Goal: Navigation & Orientation: Understand site structure

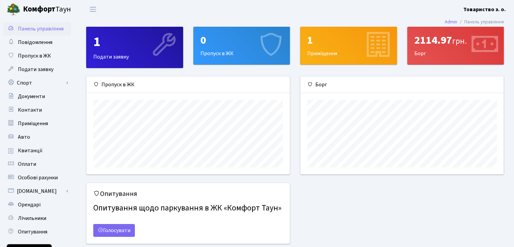
scroll to position [97, 203]
click at [36, 44] on span "Повідомлення" at bounding box center [35, 42] width 34 height 7
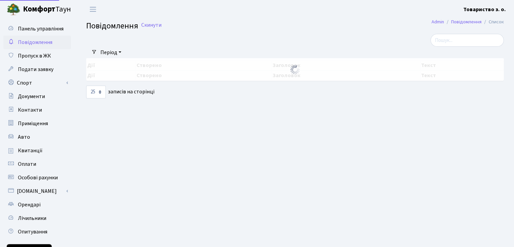
select select "25"
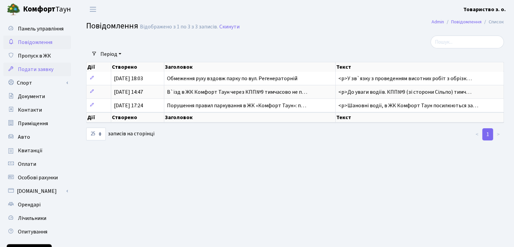
click at [29, 71] on span "Подати заявку" at bounding box center [36, 69] width 36 height 7
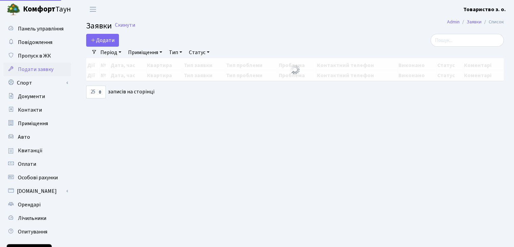
select select "25"
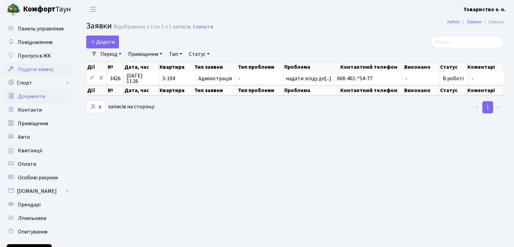
click at [30, 96] on span "Документи" at bounding box center [31, 96] width 27 height 7
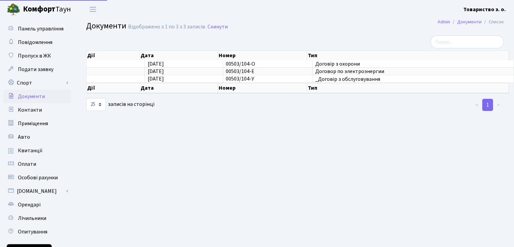
select select "25"
click at [26, 161] on span "Оплати" at bounding box center [27, 163] width 18 height 7
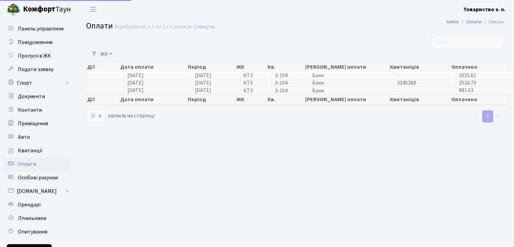
select select "25"
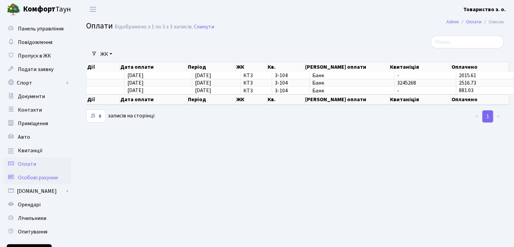
click at [44, 178] on span "Особові рахунки" at bounding box center [38, 177] width 40 height 7
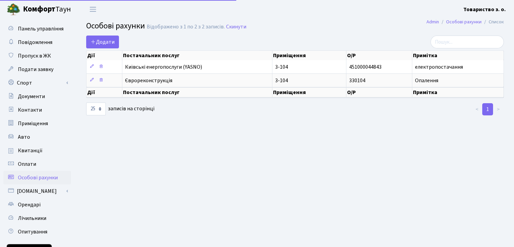
select select "25"
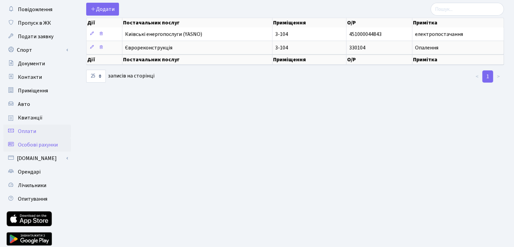
scroll to position [34, 0]
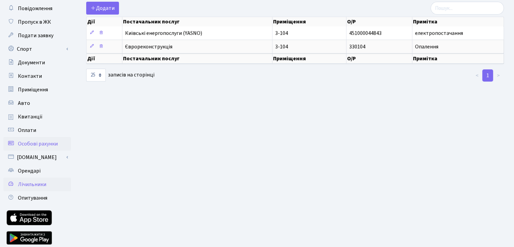
click at [45, 184] on span "Лічильники" at bounding box center [32, 184] width 28 height 7
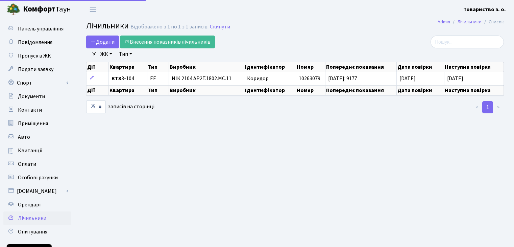
select select "25"
click at [34, 42] on span "Повідомлення" at bounding box center [35, 42] width 34 height 7
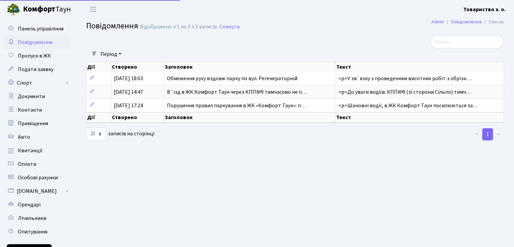
select select "25"
click at [35, 98] on span "Документи" at bounding box center [31, 96] width 27 height 7
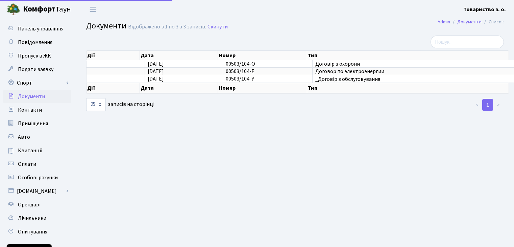
select select "25"
click at [31, 109] on span "Контакти" at bounding box center [30, 109] width 24 height 7
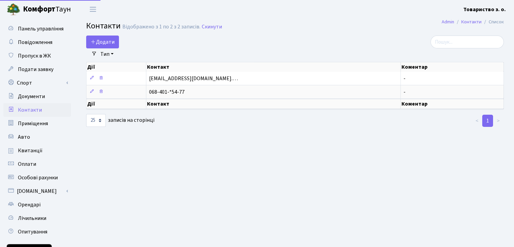
select select "25"
click at [42, 124] on span "Приміщення" at bounding box center [33, 123] width 30 height 7
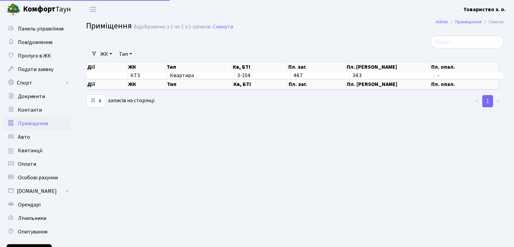
select select "25"
click at [30, 138] on link "Авто" at bounding box center [37, 137] width 68 height 14
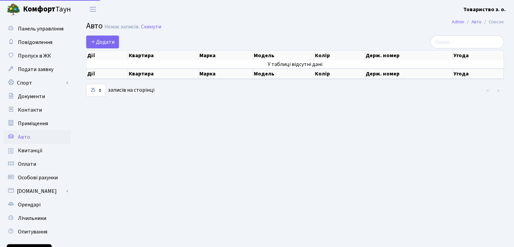
select select "25"
click at [32, 149] on span "Квитанції" at bounding box center [30, 150] width 25 height 7
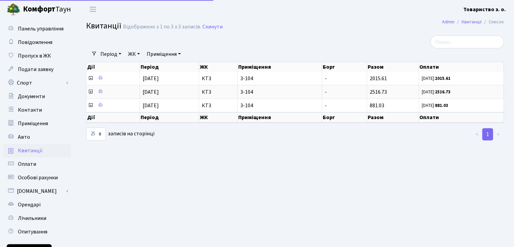
select select "25"
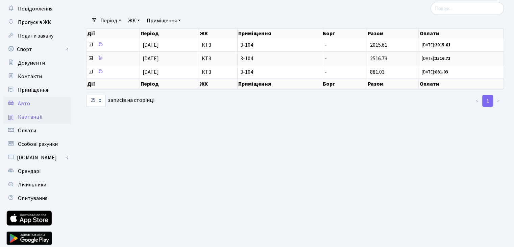
scroll to position [34, 0]
click at [31, 130] on span "Оплати" at bounding box center [27, 129] width 18 height 7
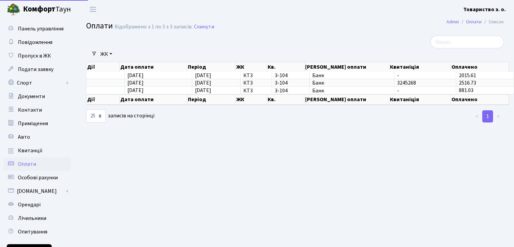
select select "25"
click at [39, 178] on span "Особові рахунки" at bounding box center [38, 177] width 40 height 7
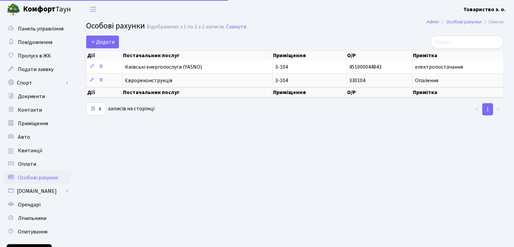
select select "25"
click at [95, 8] on span "Переключити навігацію" at bounding box center [93, 9] width 10 height 8
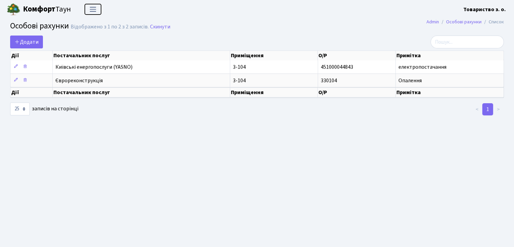
click at [95, 8] on span "Переключити навігацію" at bounding box center [93, 9] width 10 height 8
